Goal: Find specific page/section: Find specific page/section

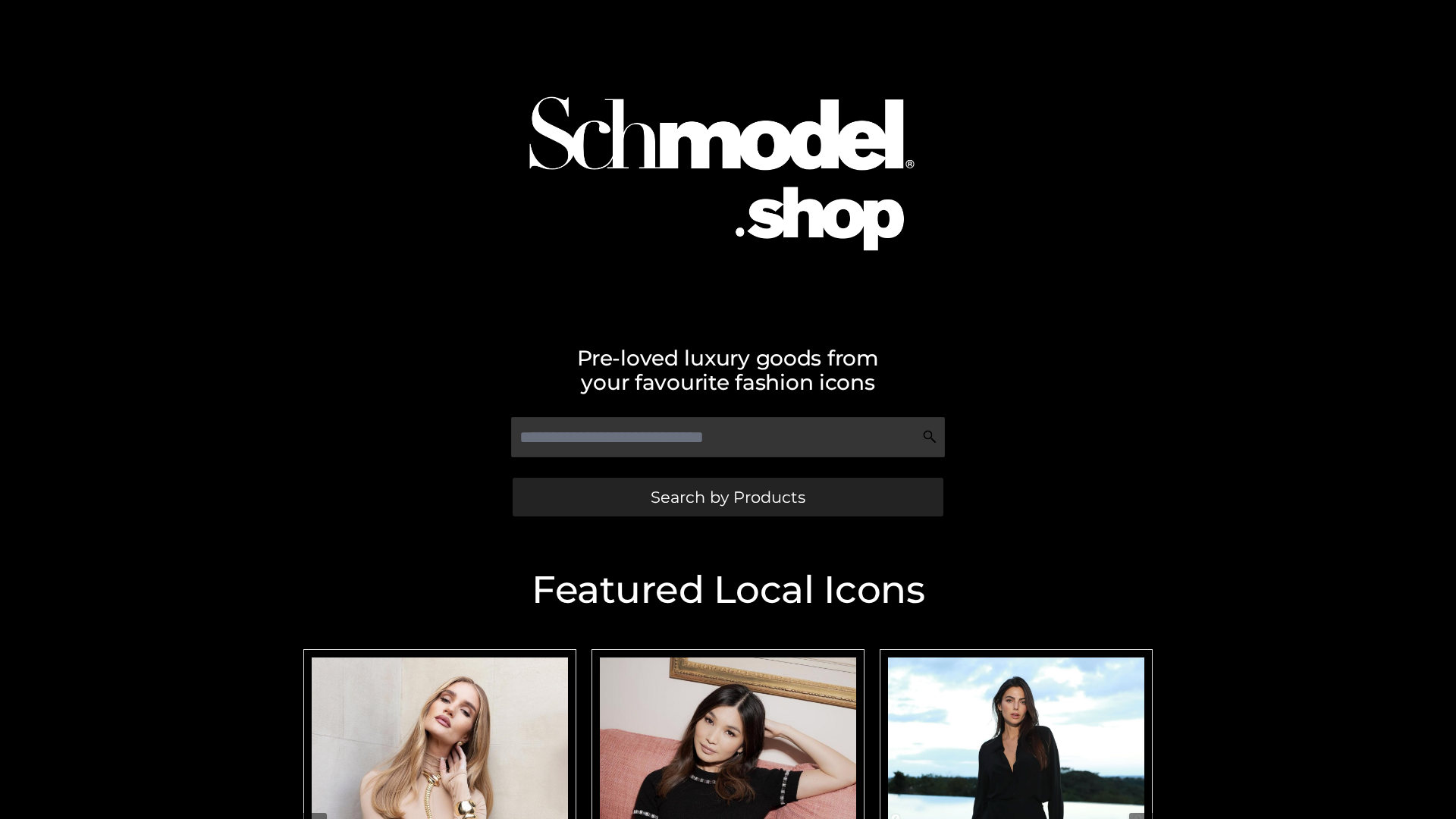
click at [728, 497] on span "Search by Products" at bounding box center [728, 497] width 155 height 16
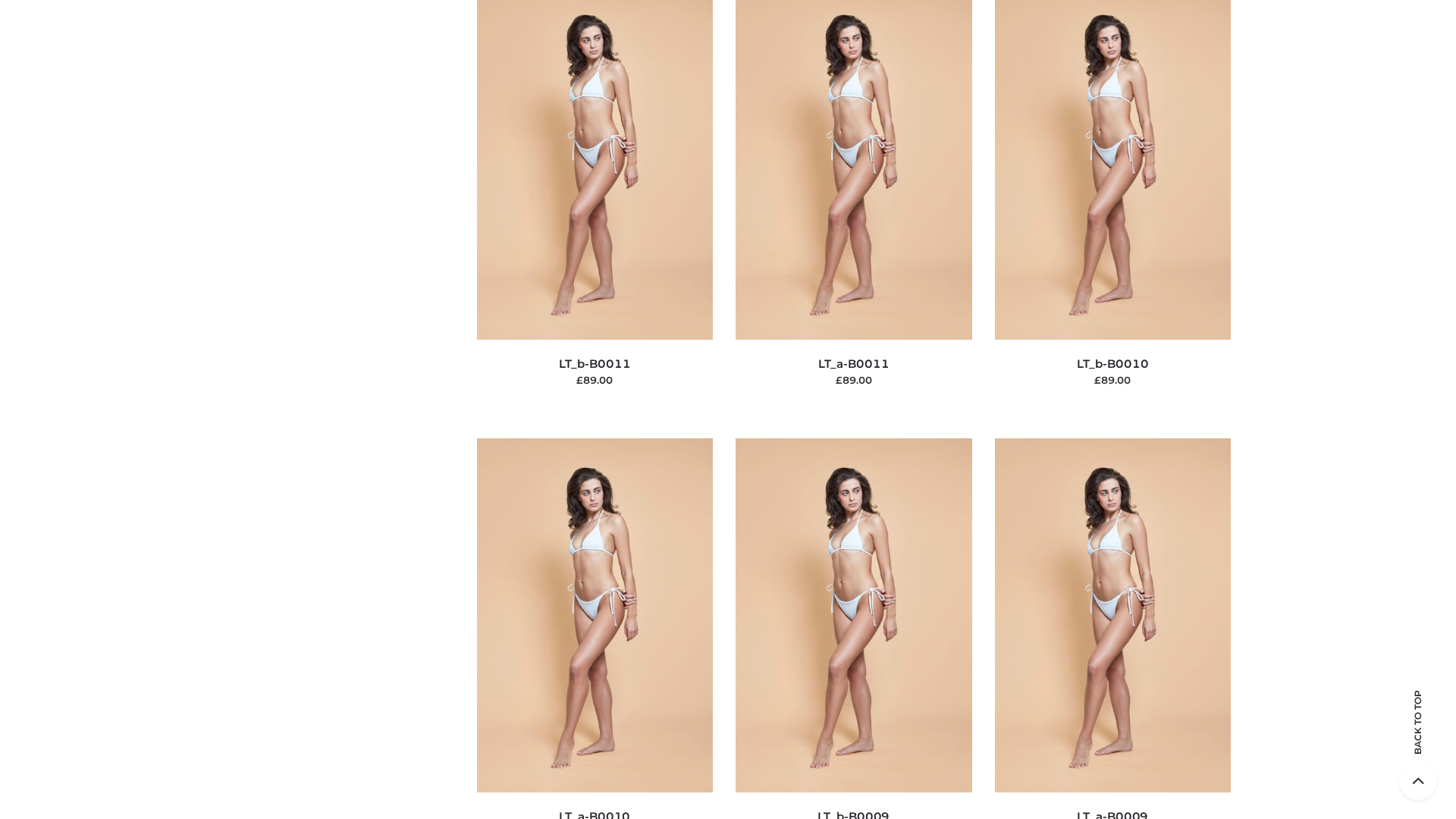
scroll to position [6812, 0]
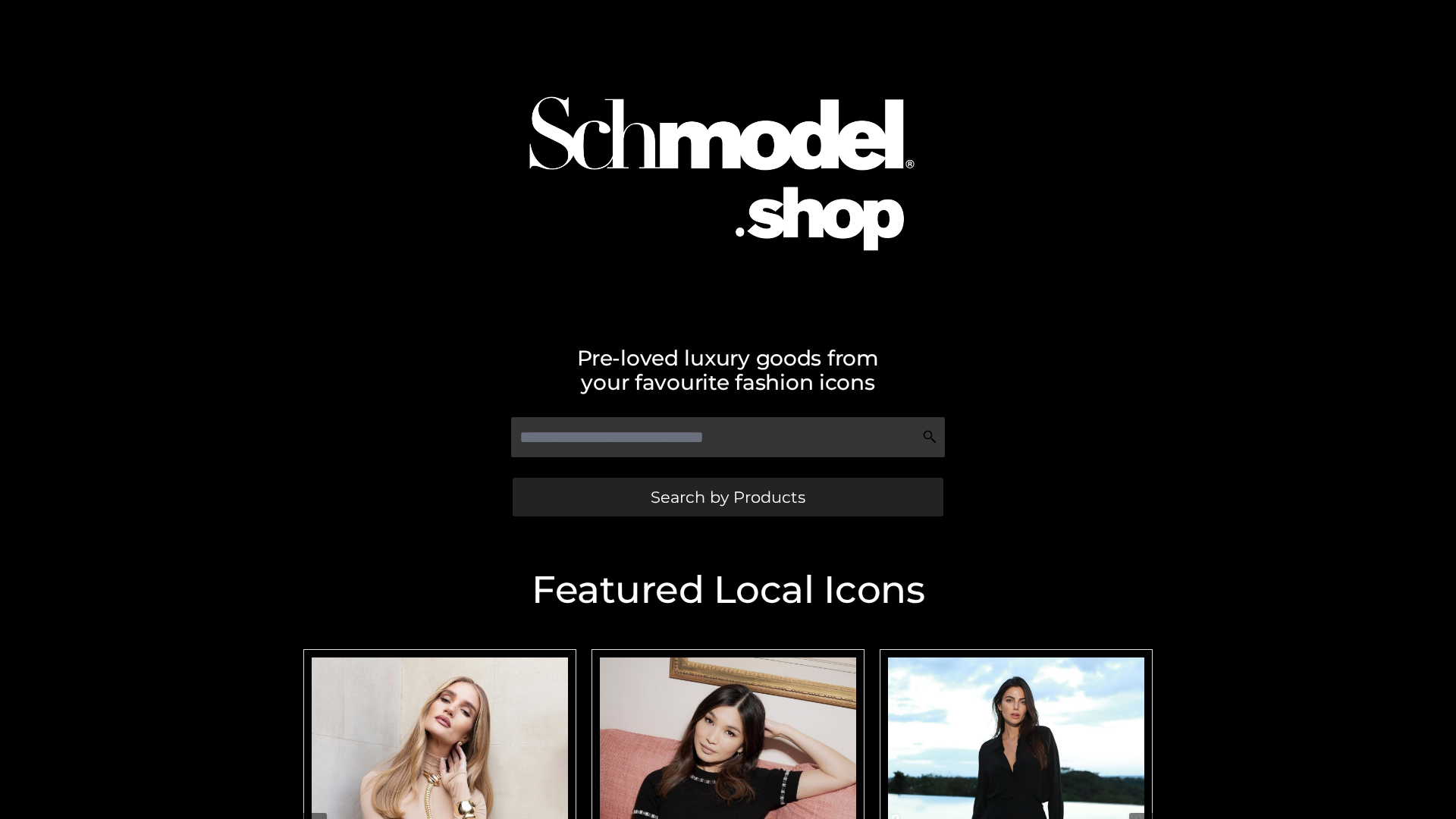
click at [728, 497] on span "Search by Products" at bounding box center [728, 497] width 155 height 16
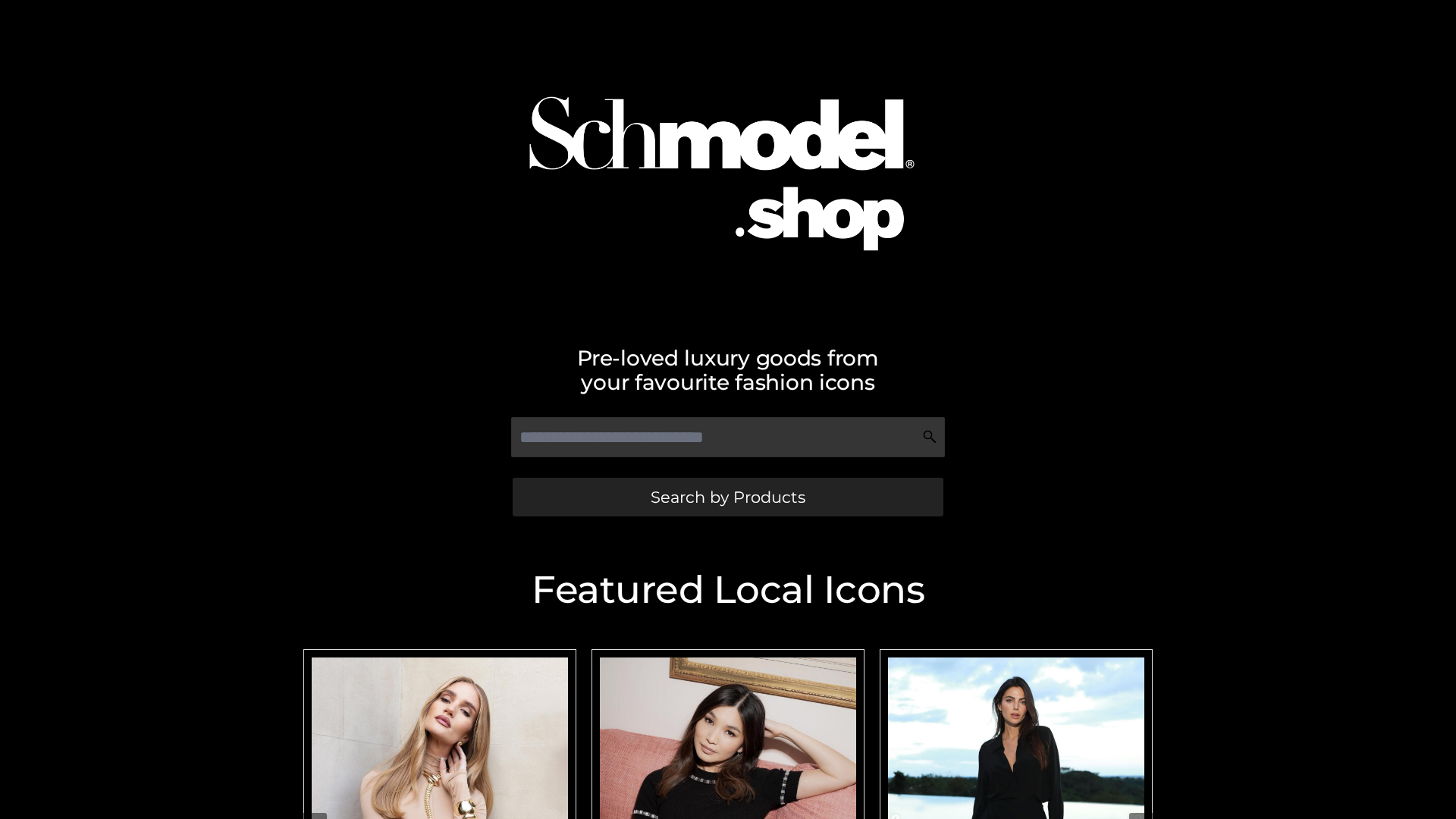
click at [728, 497] on span "Search by Products" at bounding box center [728, 497] width 155 height 16
